Goal: Task Accomplishment & Management: Manage account settings

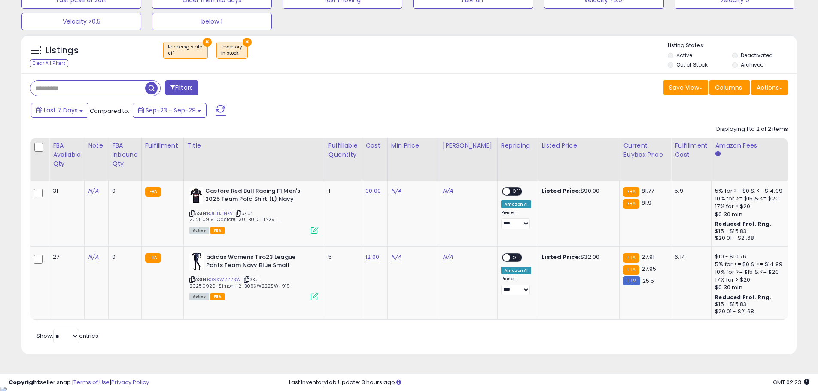
scroll to position [102, 0]
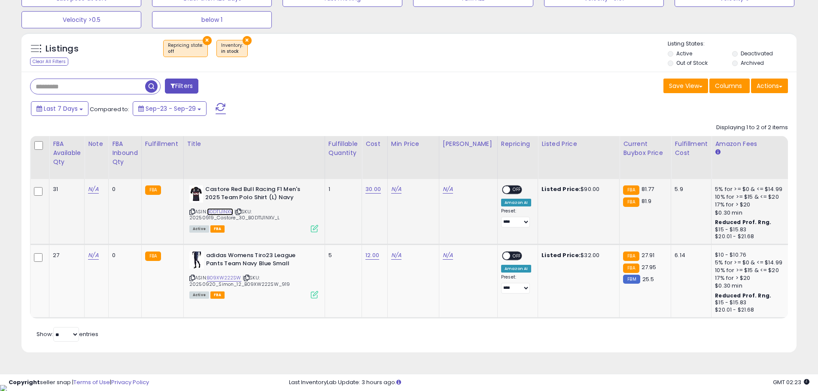
click at [230, 210] on link "B0DT1J1NXV" at bounding box center [220, 211] width 26 height 7
click at [401, 189] on link "N/A" at bounding box center [396, 189] width 10 height 9
type input "*****"
click at [429, 165] on button "submit" at bounding box center [422, 159] width 15 height 13
click at [510, 189] on span "OFF" at bounding box center [517, 189] width 14 height 7
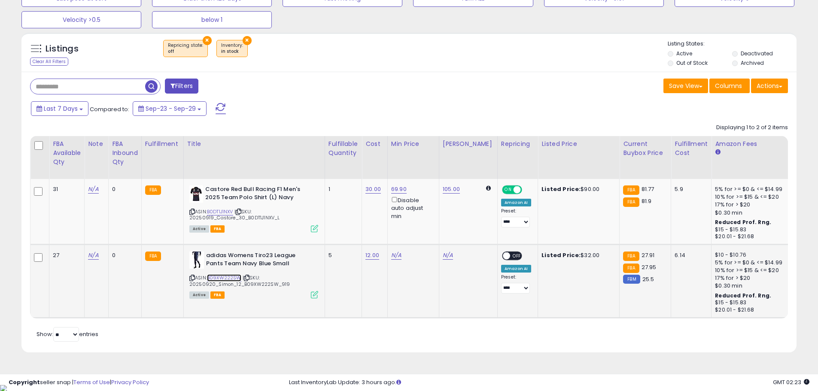
click at [229, 277] on link "B09XW222SW" at bounding box center [224, 278] width 34 height 7
click at [400, 256] on link "N/A" at bounding box center [396, 255] width 10 height 9
type input "*****"
click at [429, 229] on button "submit" at bounding box center [422, 225] width 15 height 13
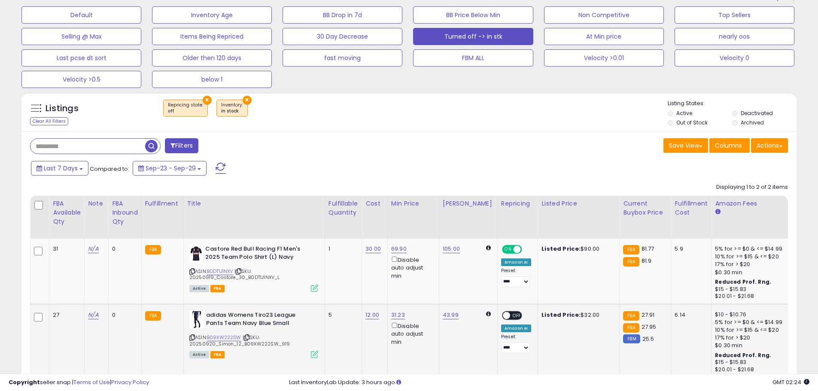
scroll to position [0, 0]
